Goal: Check status: Check status

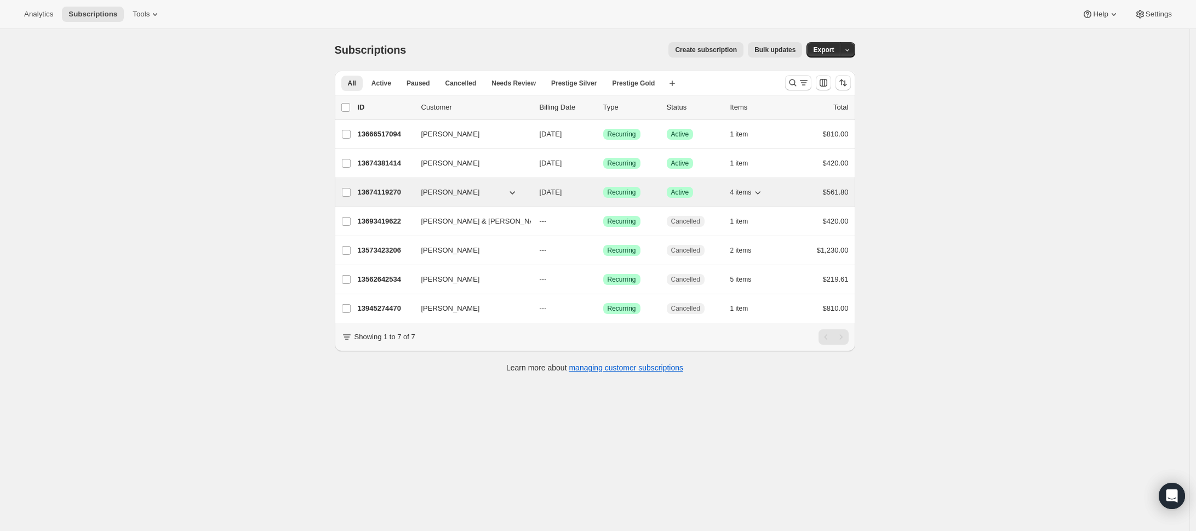
click at [459, 194] on span "[PERSON_NAME]" at bounding box center [450, 192] width 59 height 11
click at [383, 192] on p "13674119270" at bounding box center [385, 192] width 55 height 11
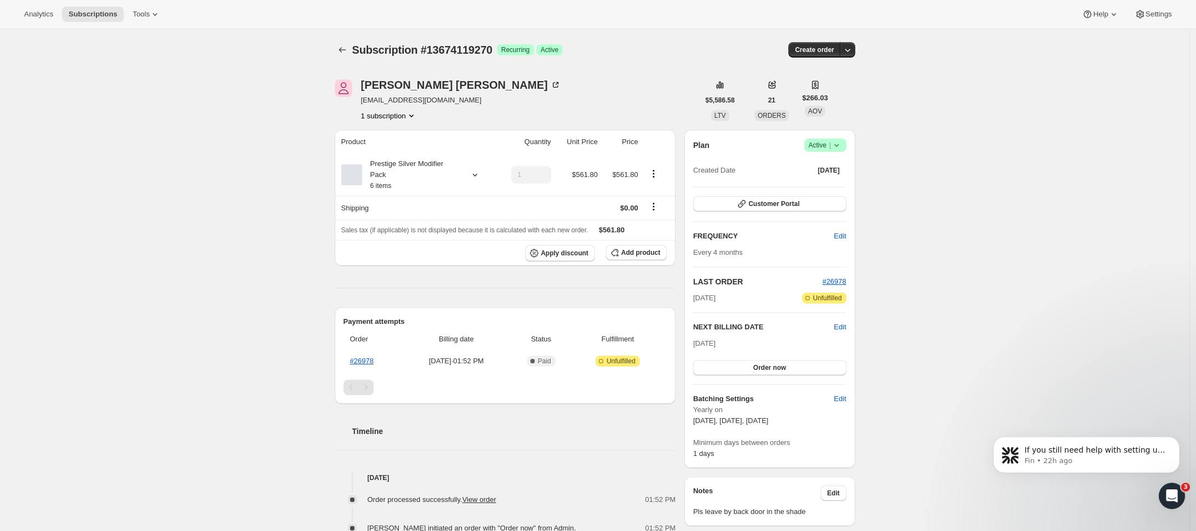
click at [477, 178] on icon at bounding box center [475, 174] width 11 height 11
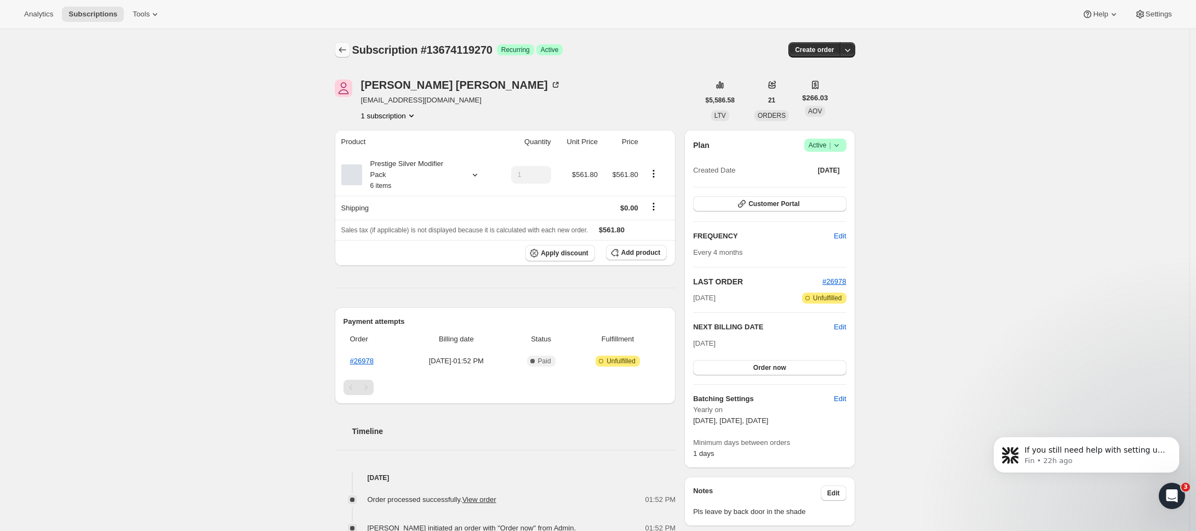
click at [345, 48] on icon "Subscriptions" at bounding box center [342, 49] width 11 height 11
